Goal: Task Accomplishment & Management: Manage account settings

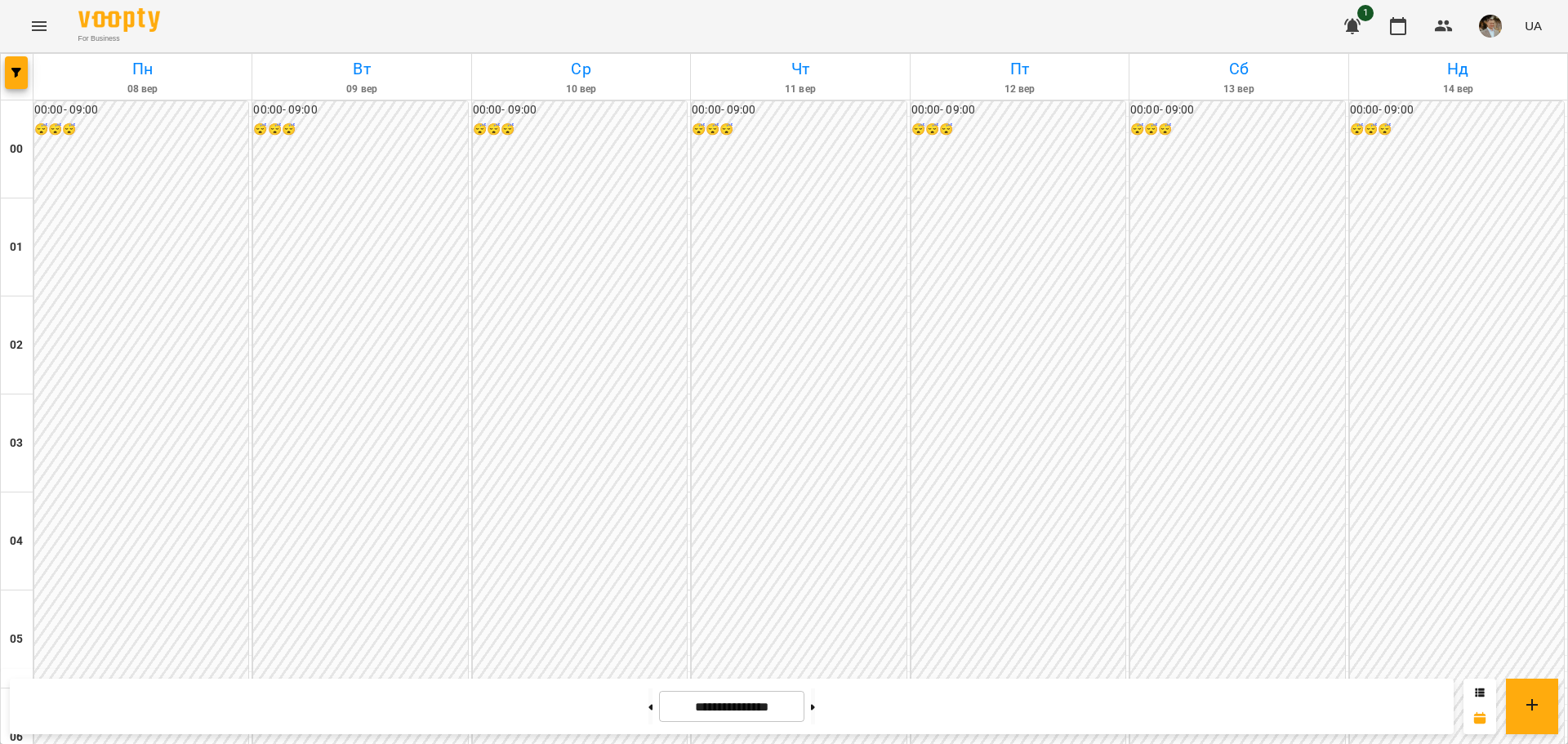
scroll to position [1471, 0]
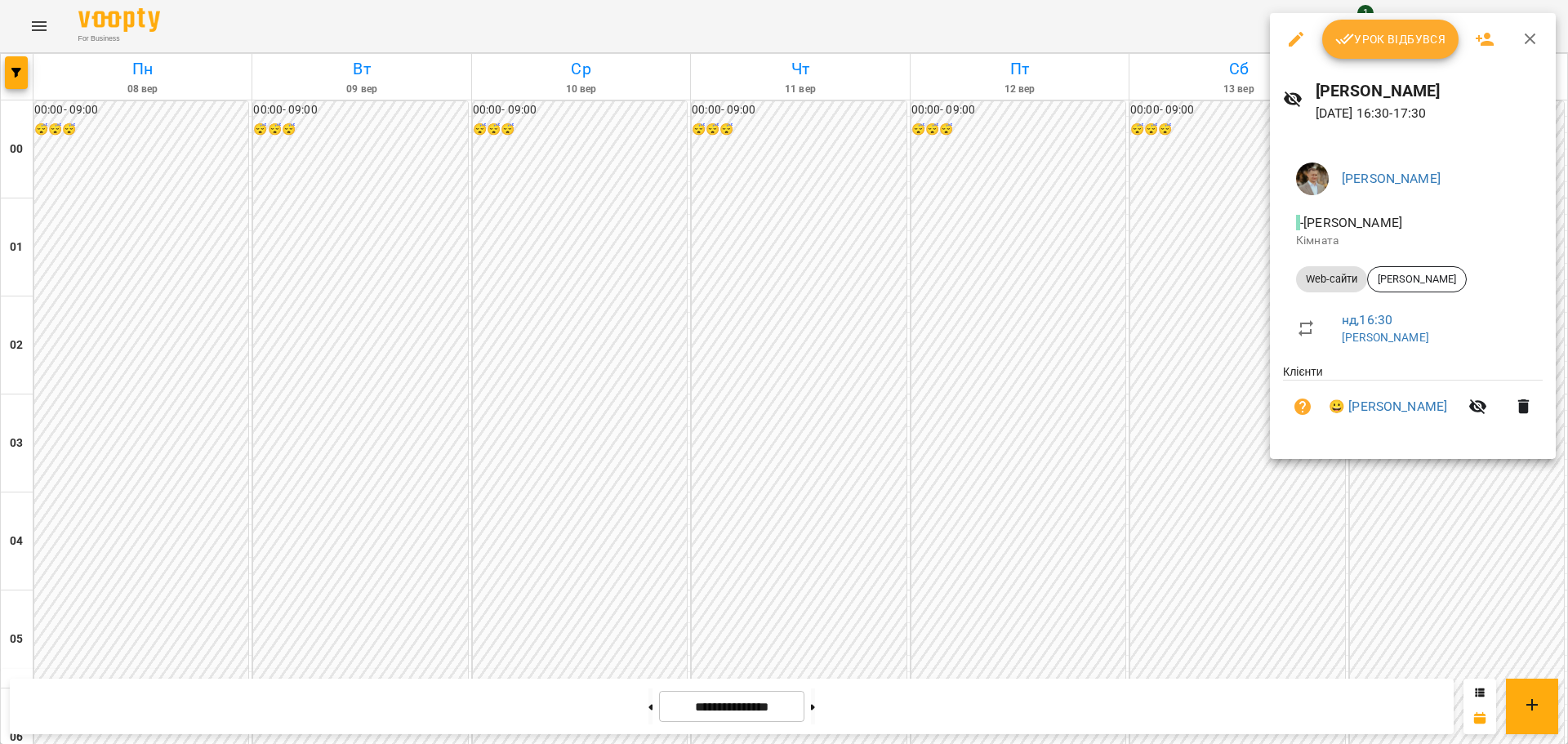
click at [1397, 36] on span "Урок відбувся" at bounding box center [1390, 39] width 111 height 20
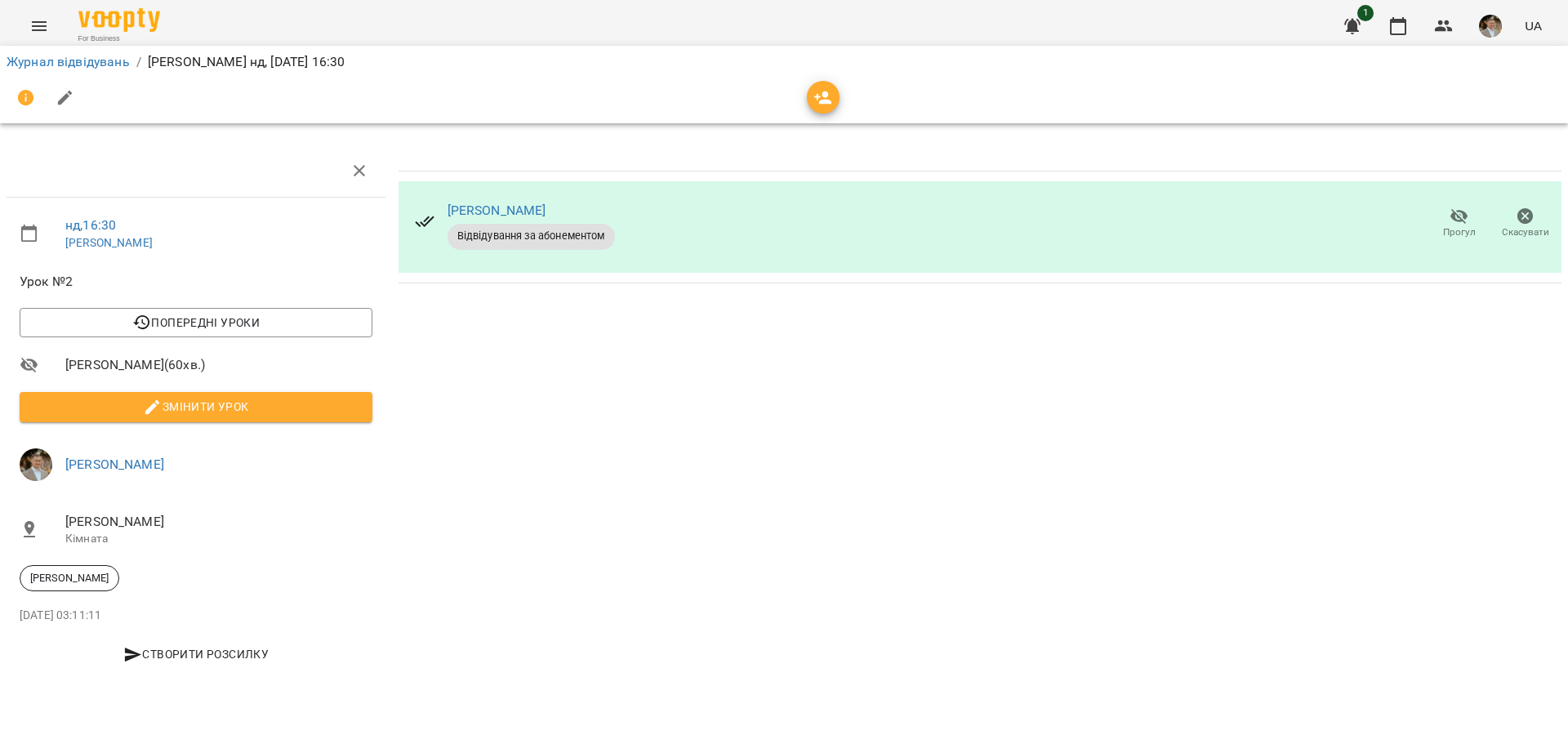
click at [208, 408] on span "Змінити урок" at bounding box center [196, 407] width 326 height 20
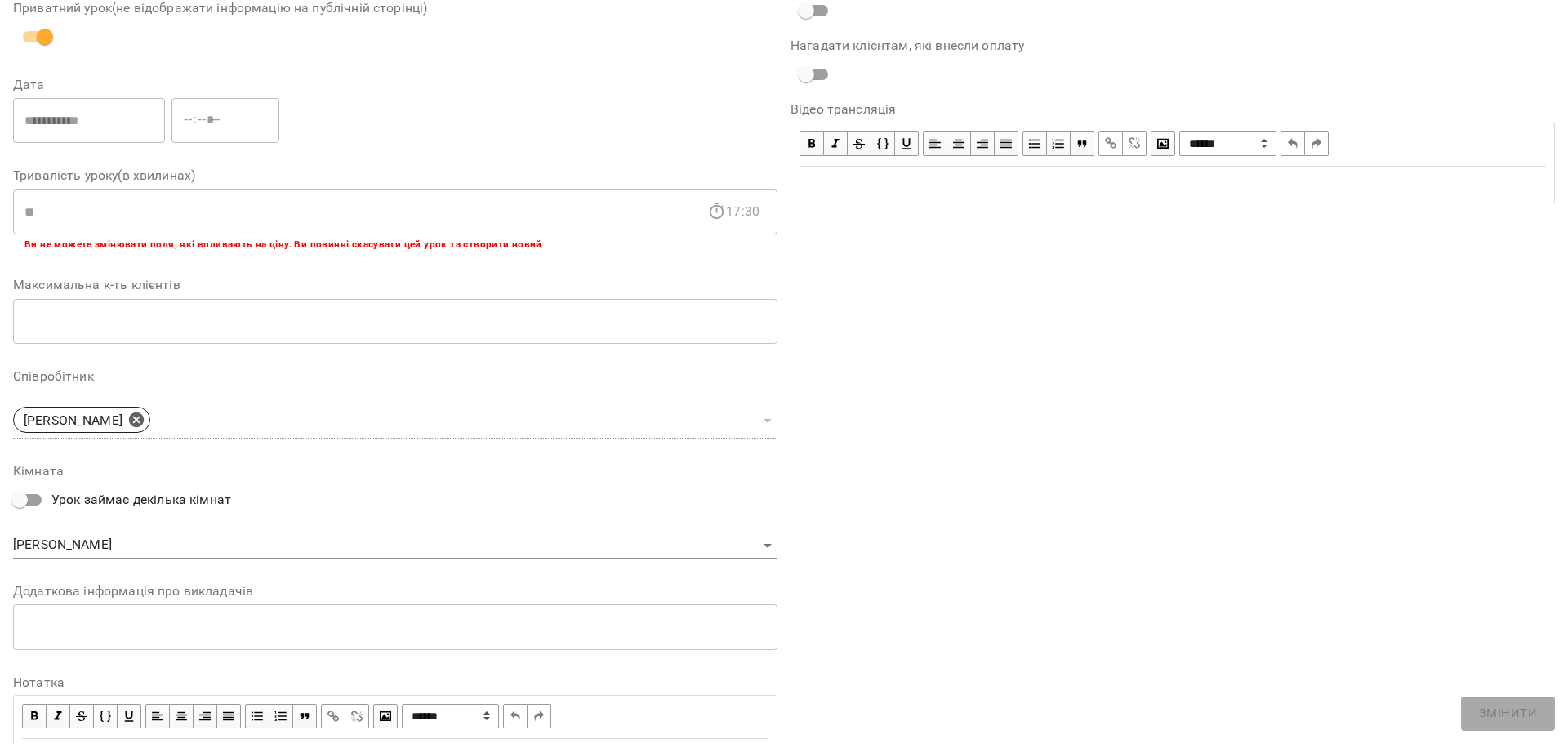
scroll to position [258, 0]
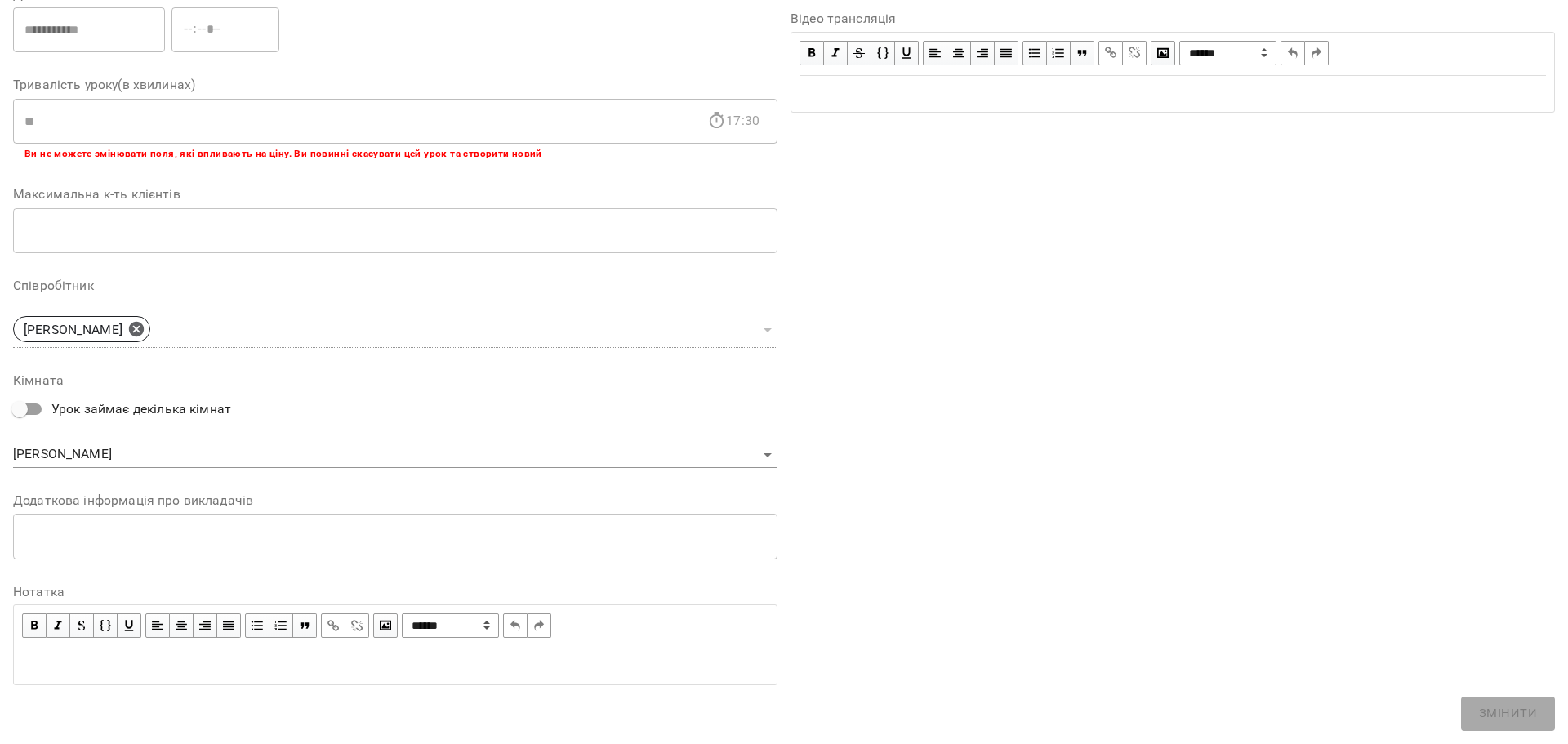
click at [354, 532] on textarea at bounding box center [395, 536] width 741 height 16
click at [342, 674] on div "Edit text" at bounding box center [395, 667] width 746 height 20
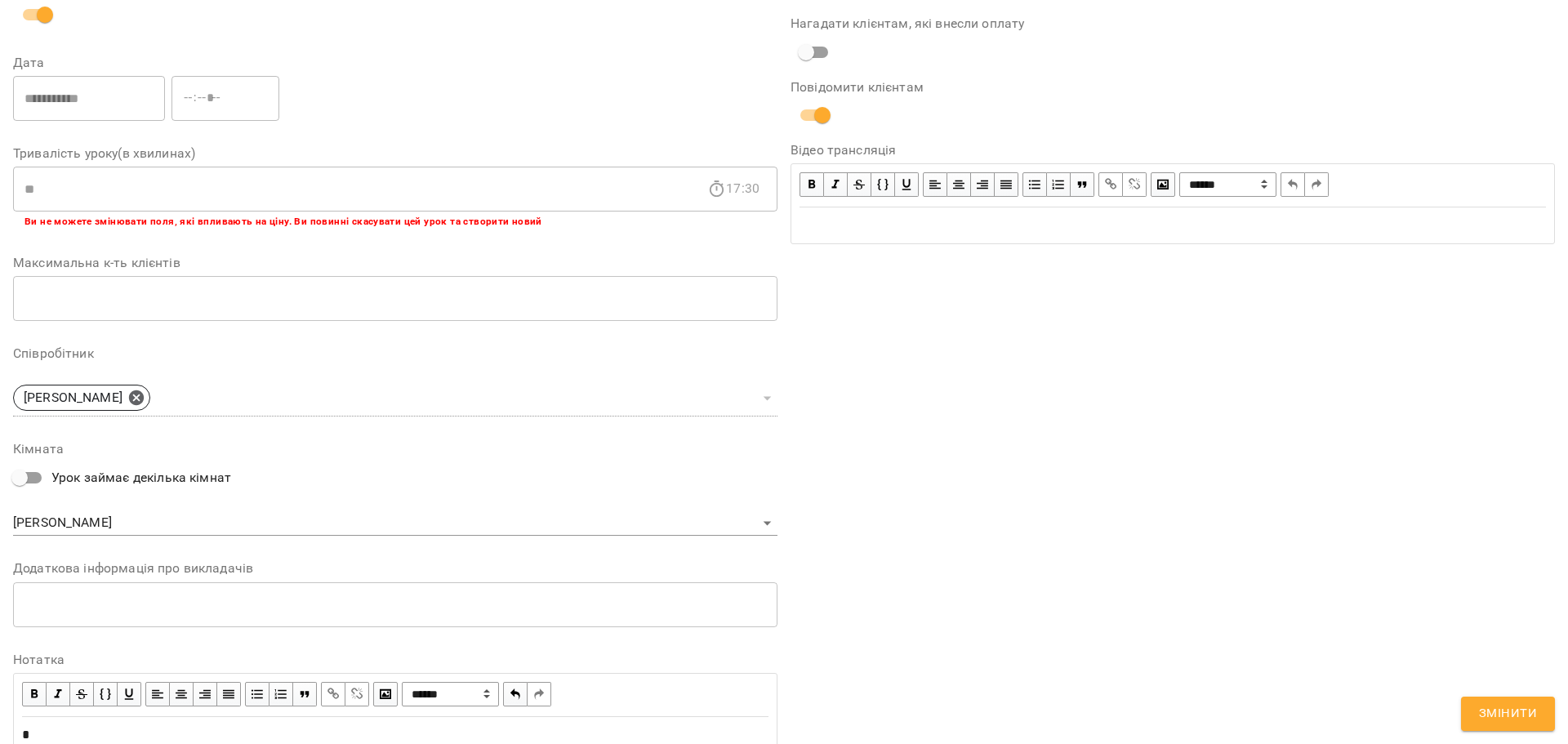
scroll to position [327, 0]
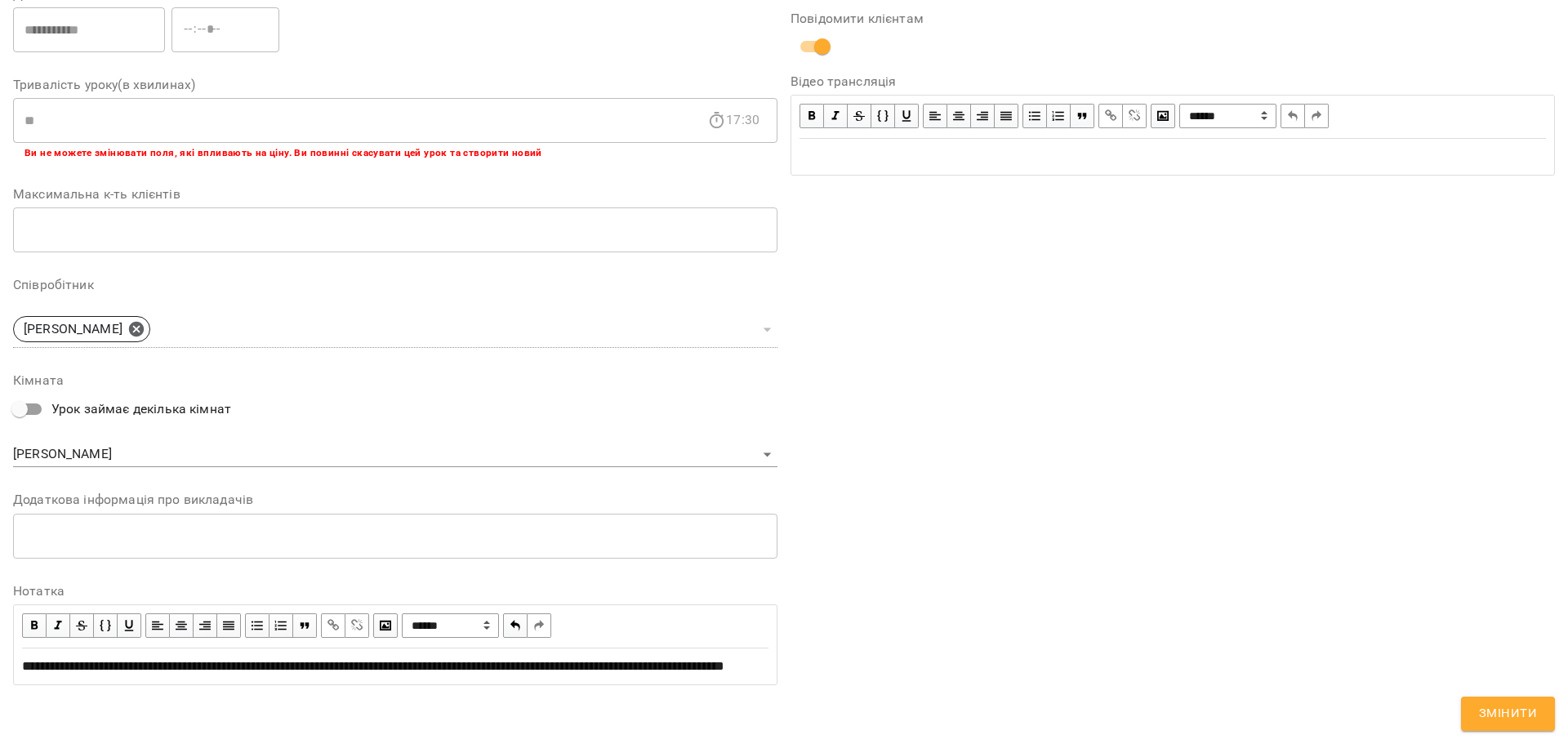
click at [1499, 722] on span "Змінити" at bounding box center [1508, 713] width 58 height 21
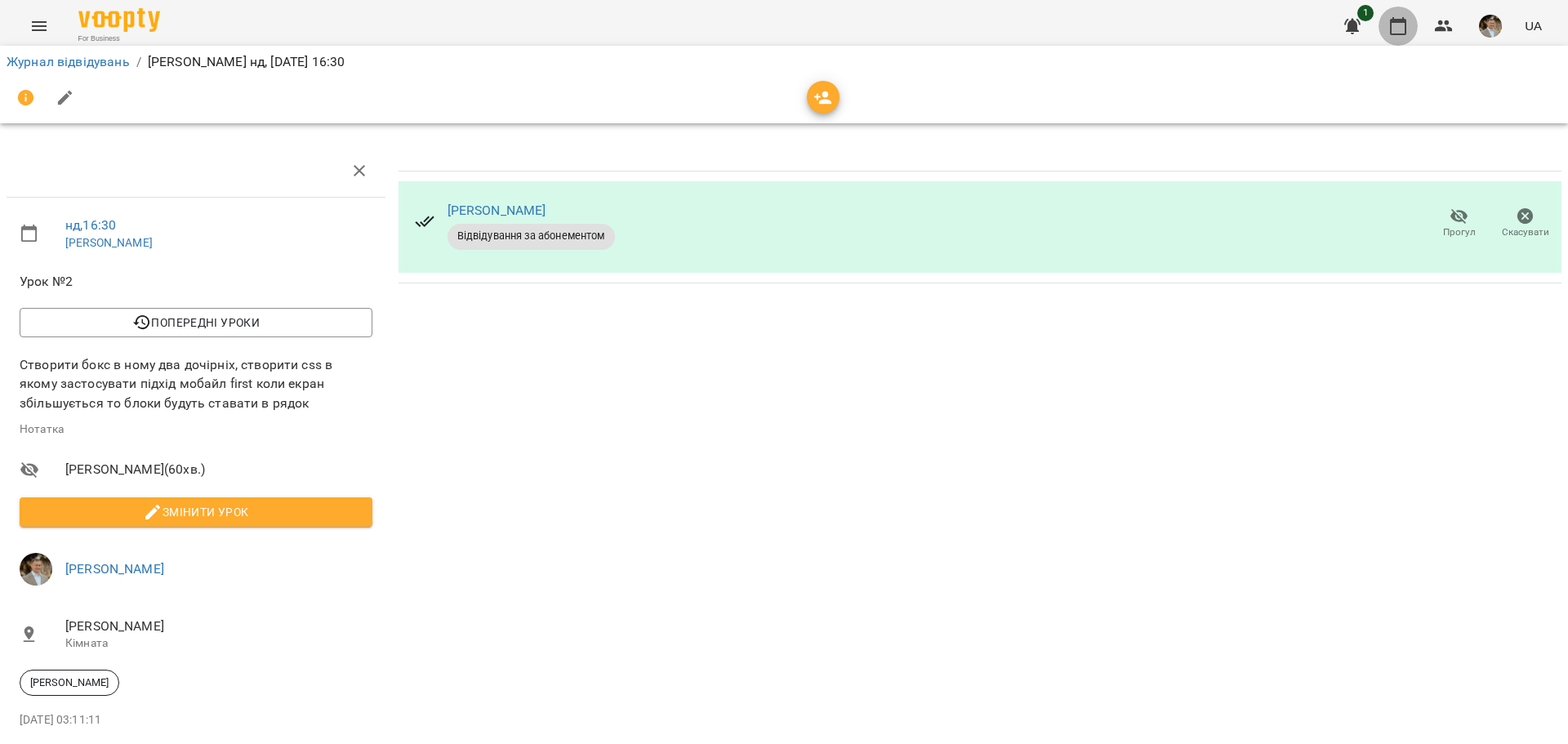
click at [1388, 25] on button "button" at bounding box center [1397, 26] width 39 height 39
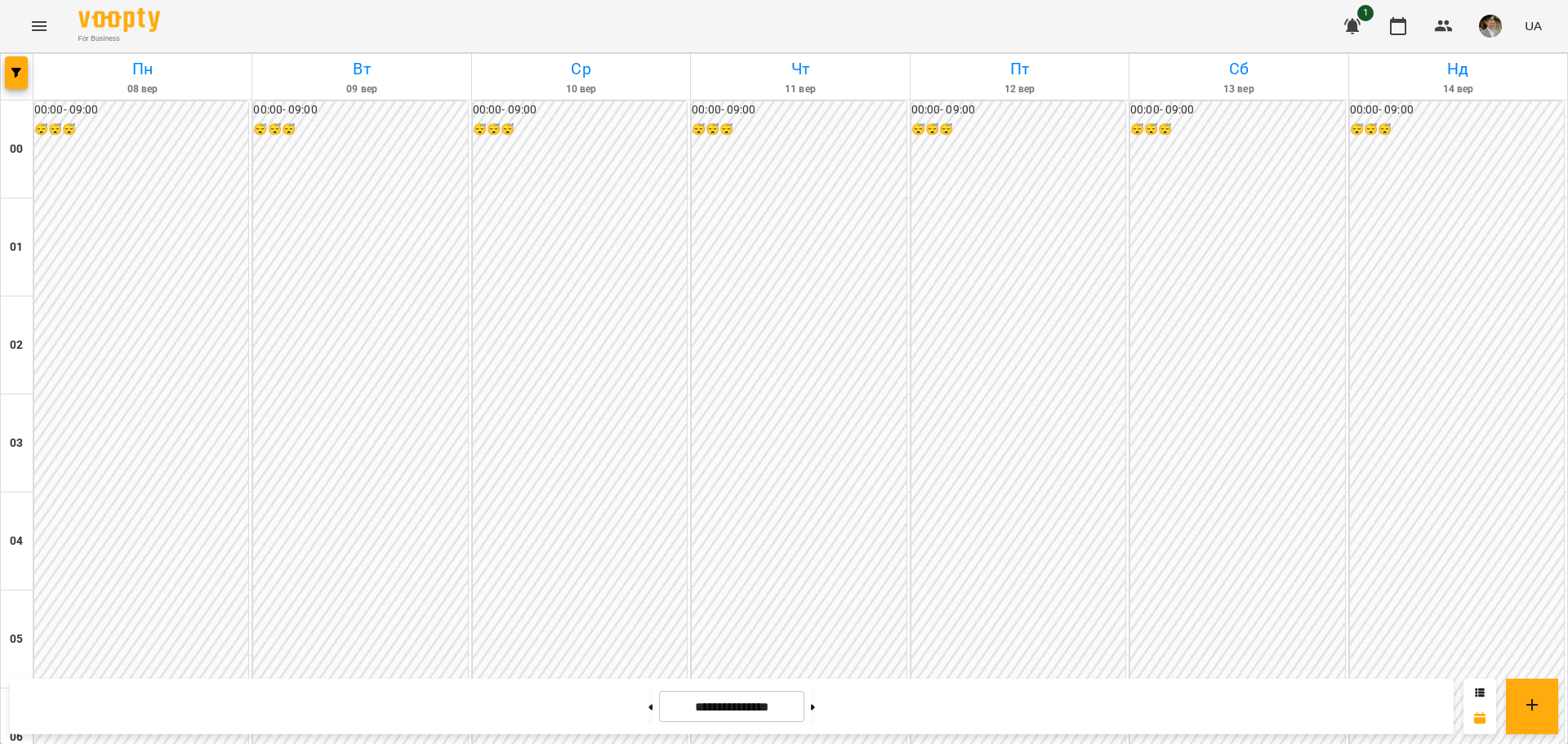
scroll to position [1538, 0]
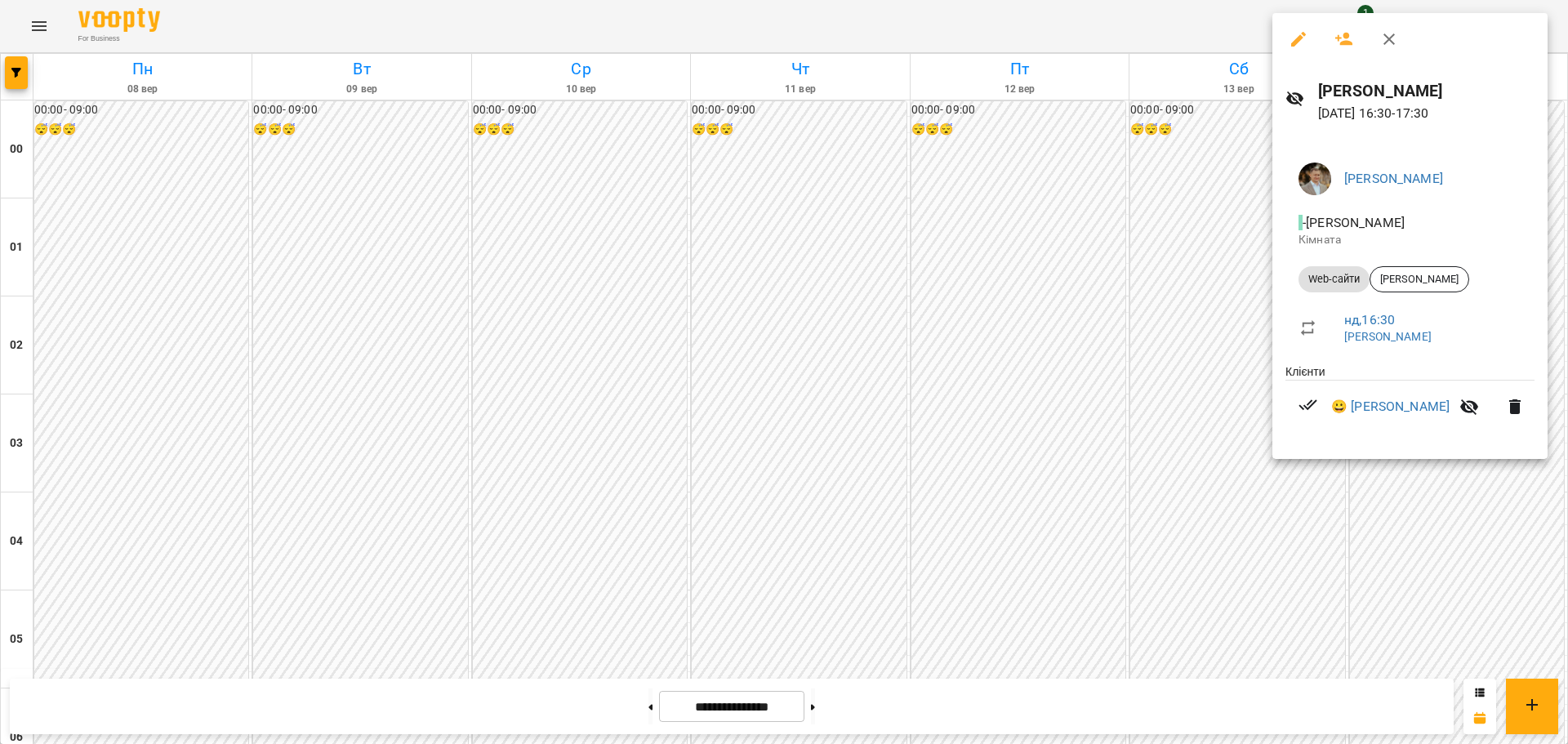
click at [1297, 37] on icon "button" at bounding box center [1298, 39] width 15 height 15
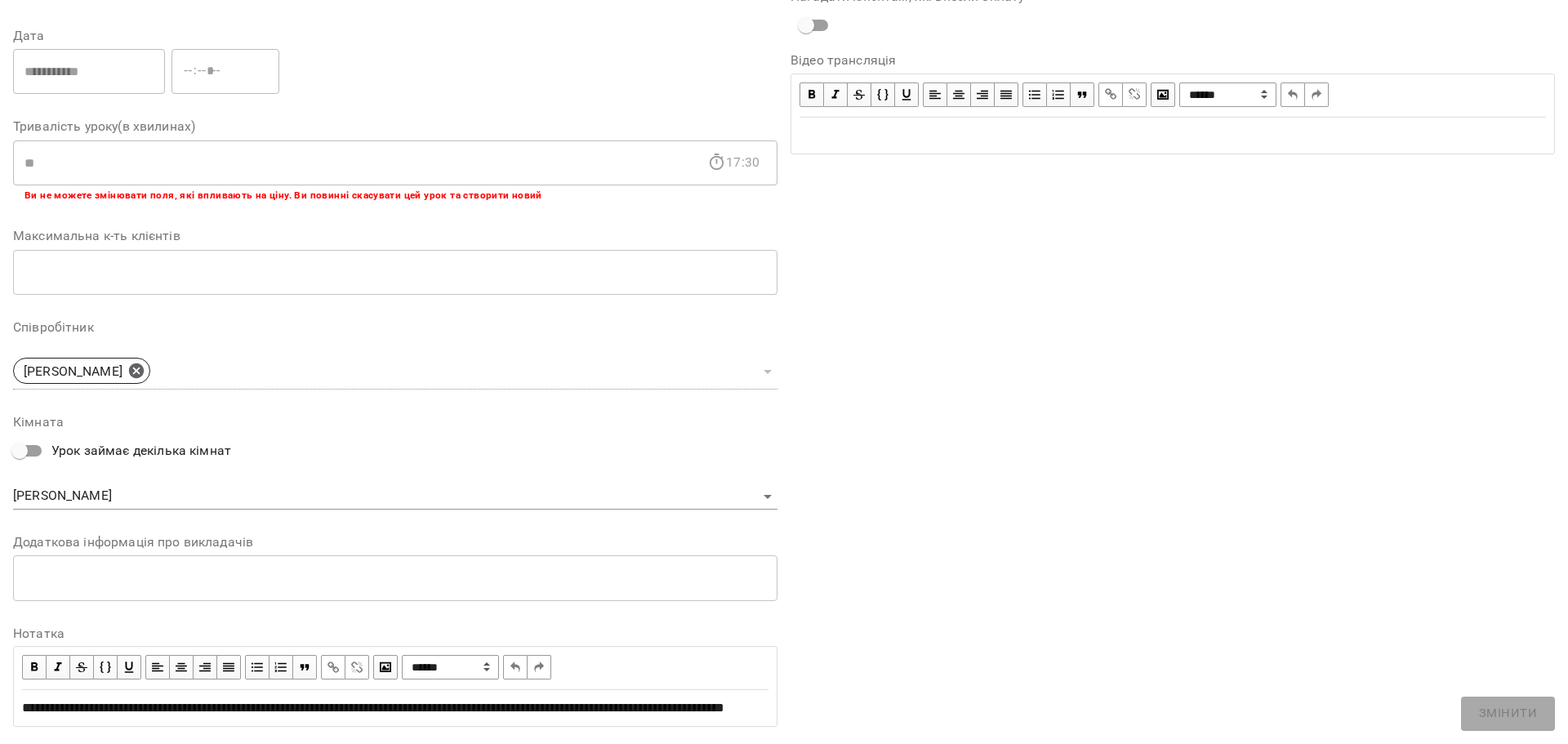
scroll to position [277, 0]
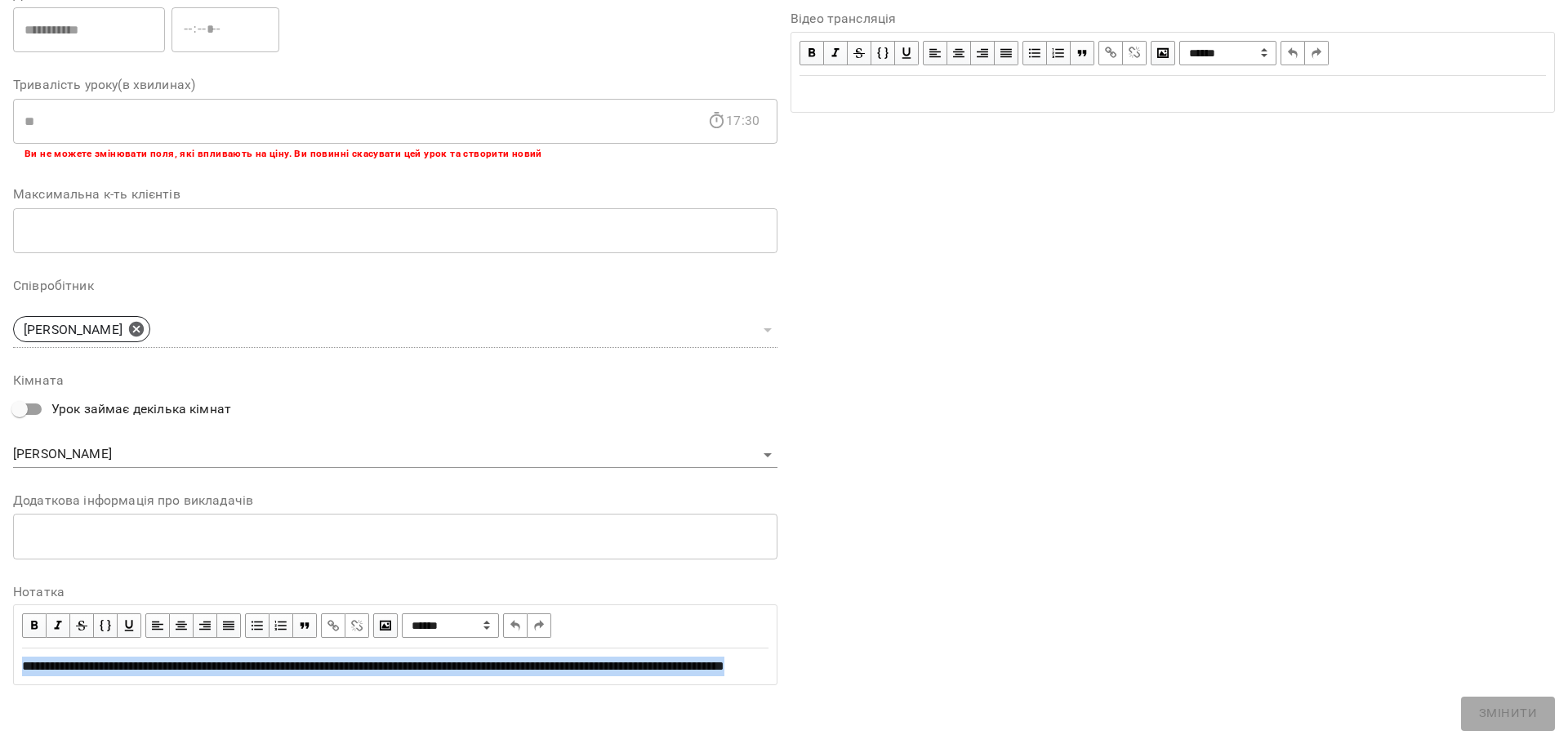
drag, startPoint x: 239, startPoint y: 664, endPoint x: 12, endPoint y: 655, distance: 227.2
click at [12, 655] on div "**********" at bounding box center [396, 253] width 778 height 905
copy span "**********"
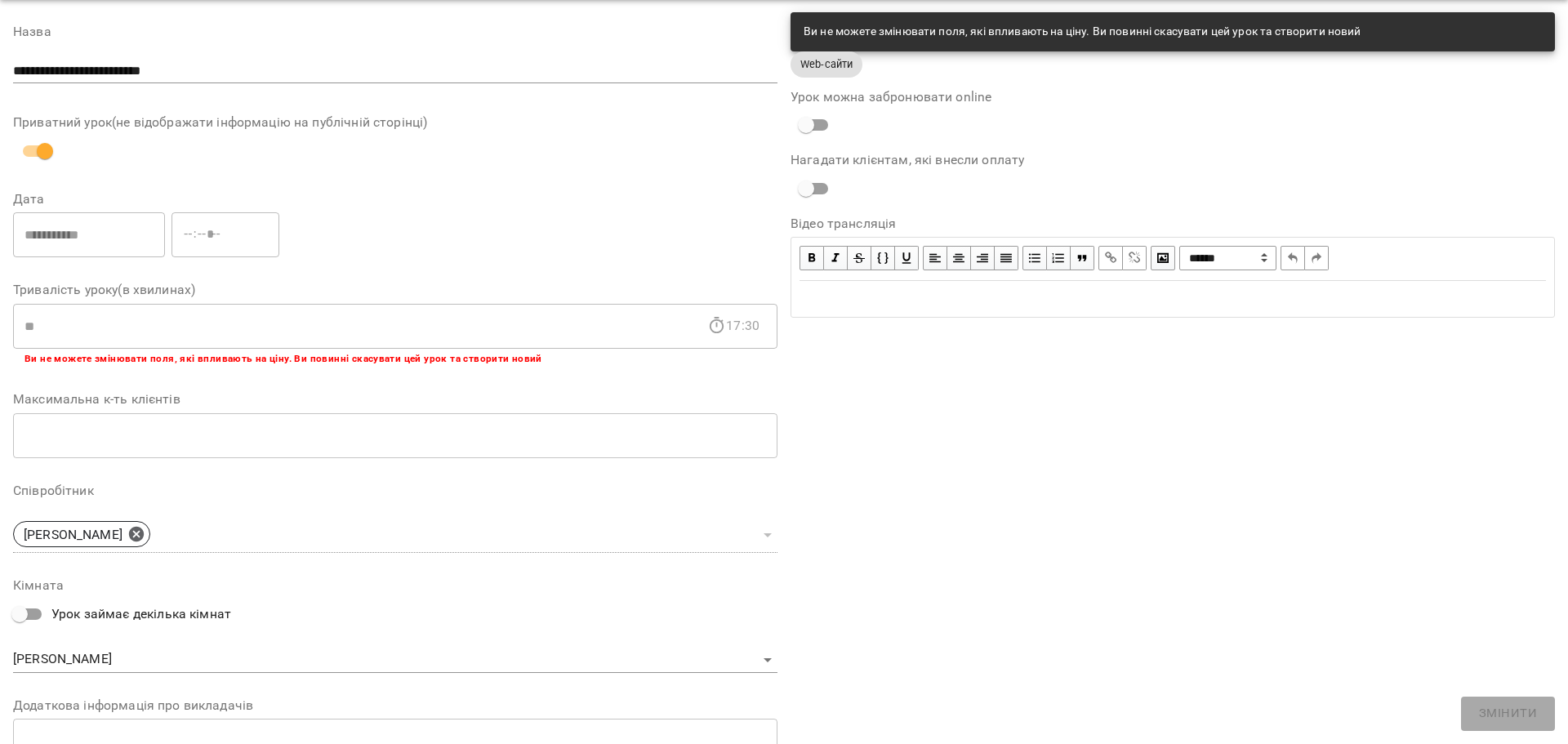
scroll to position [0, 0]
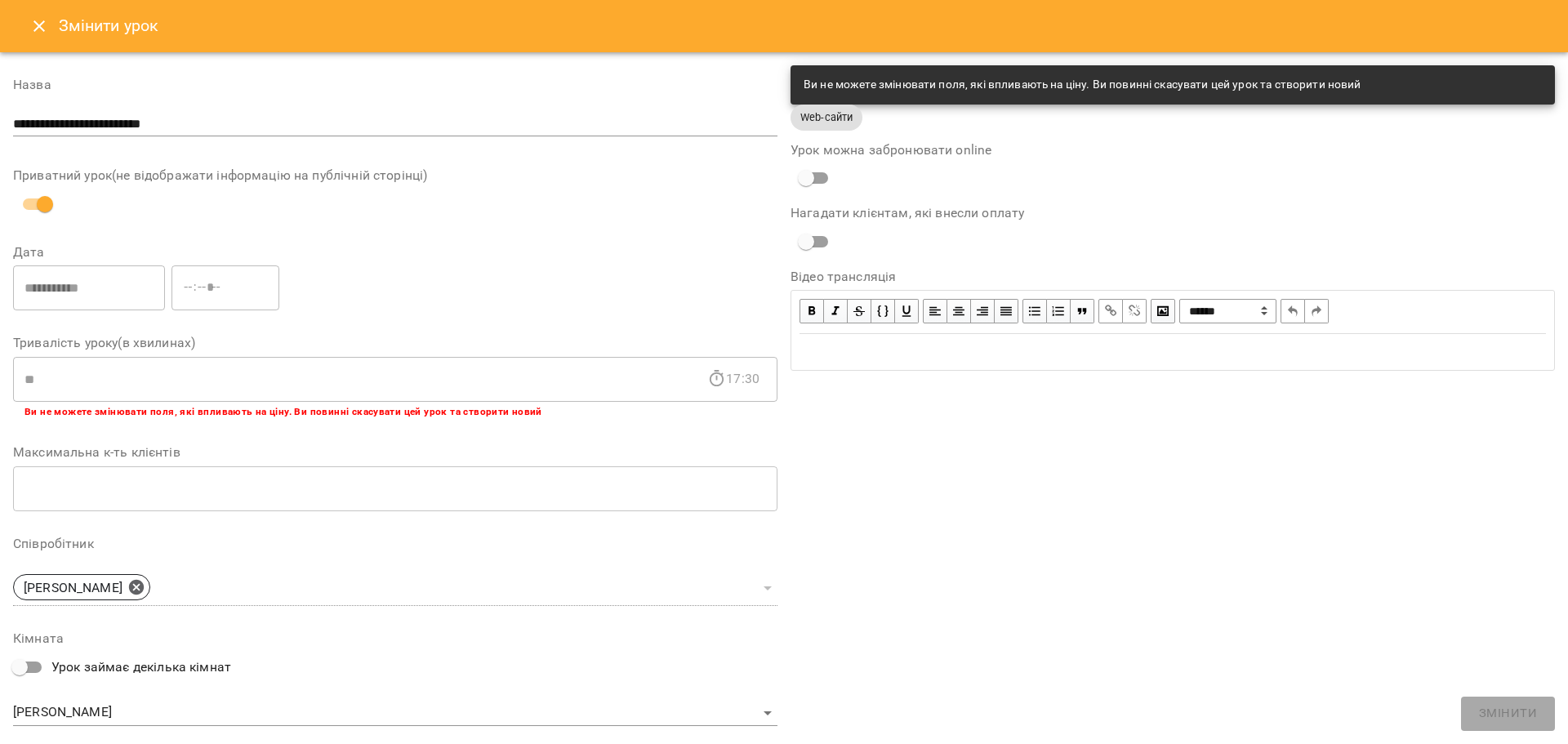
click at [25, 27] on button "Close" at bounding box center [39, 26] width 39 height 39
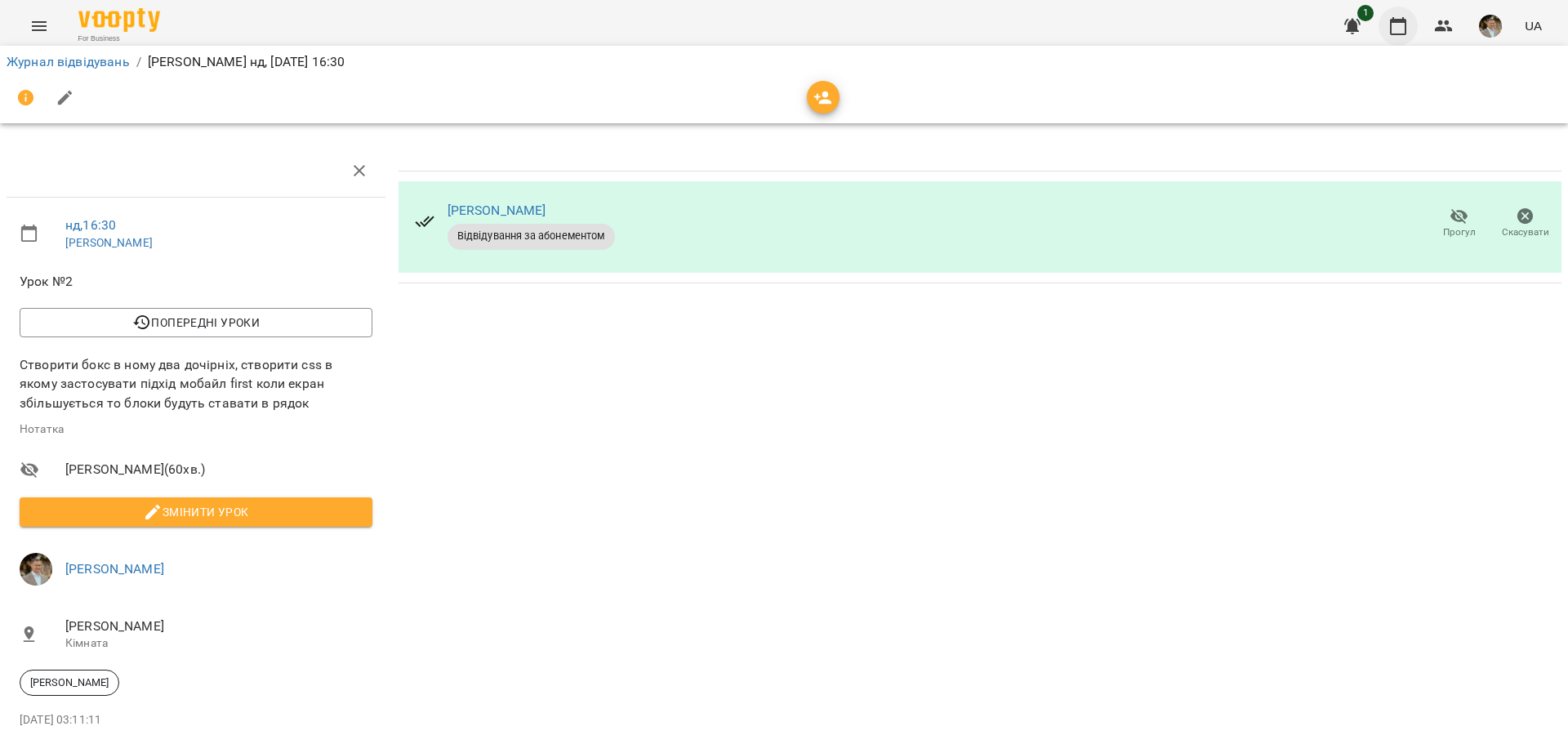
click at [1397, 33] on icon "button" at bounding box center [1398, 27] width 17 height 18
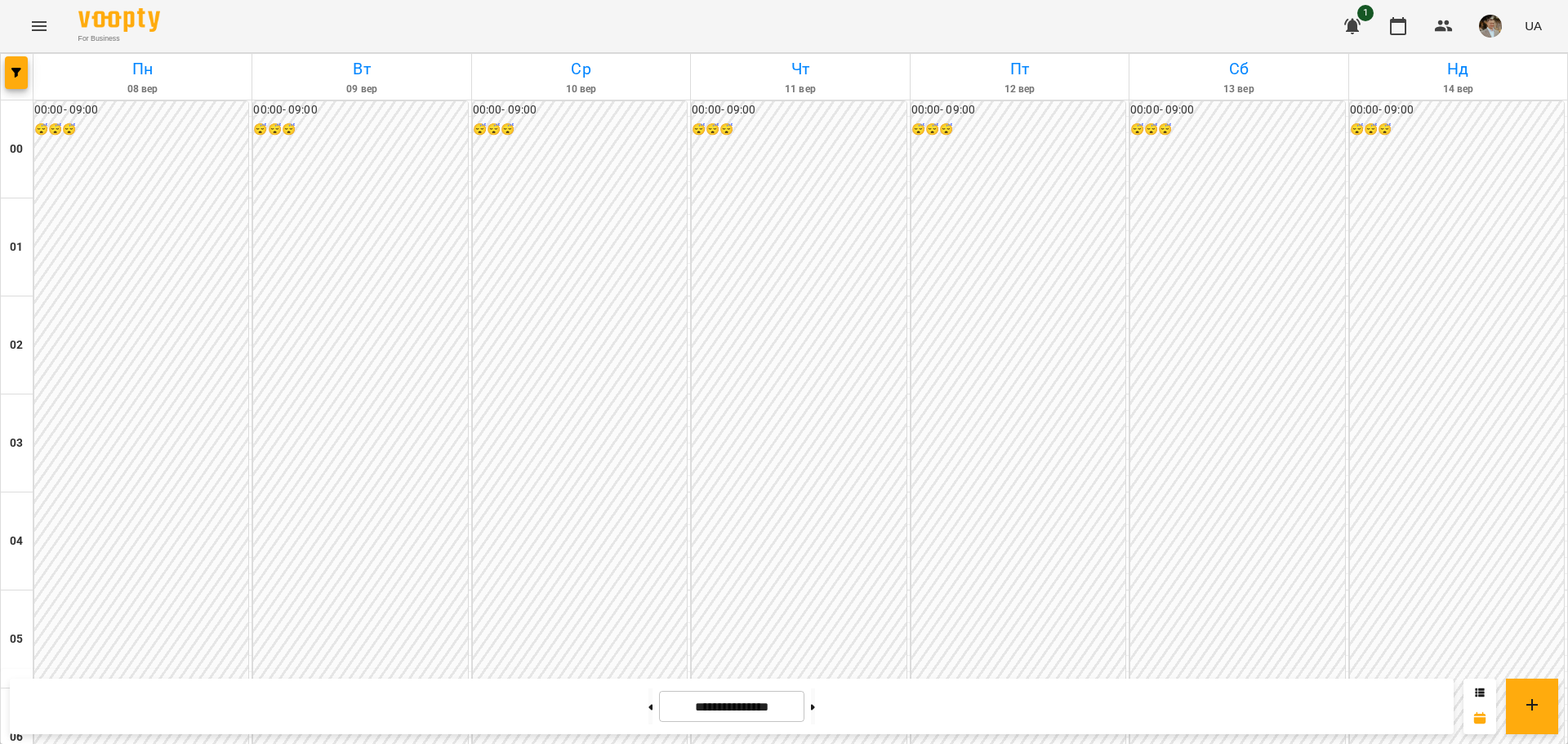
scroll to position [1471, 0]
